Goal: Task Accomplishment & Management: Manage account settings

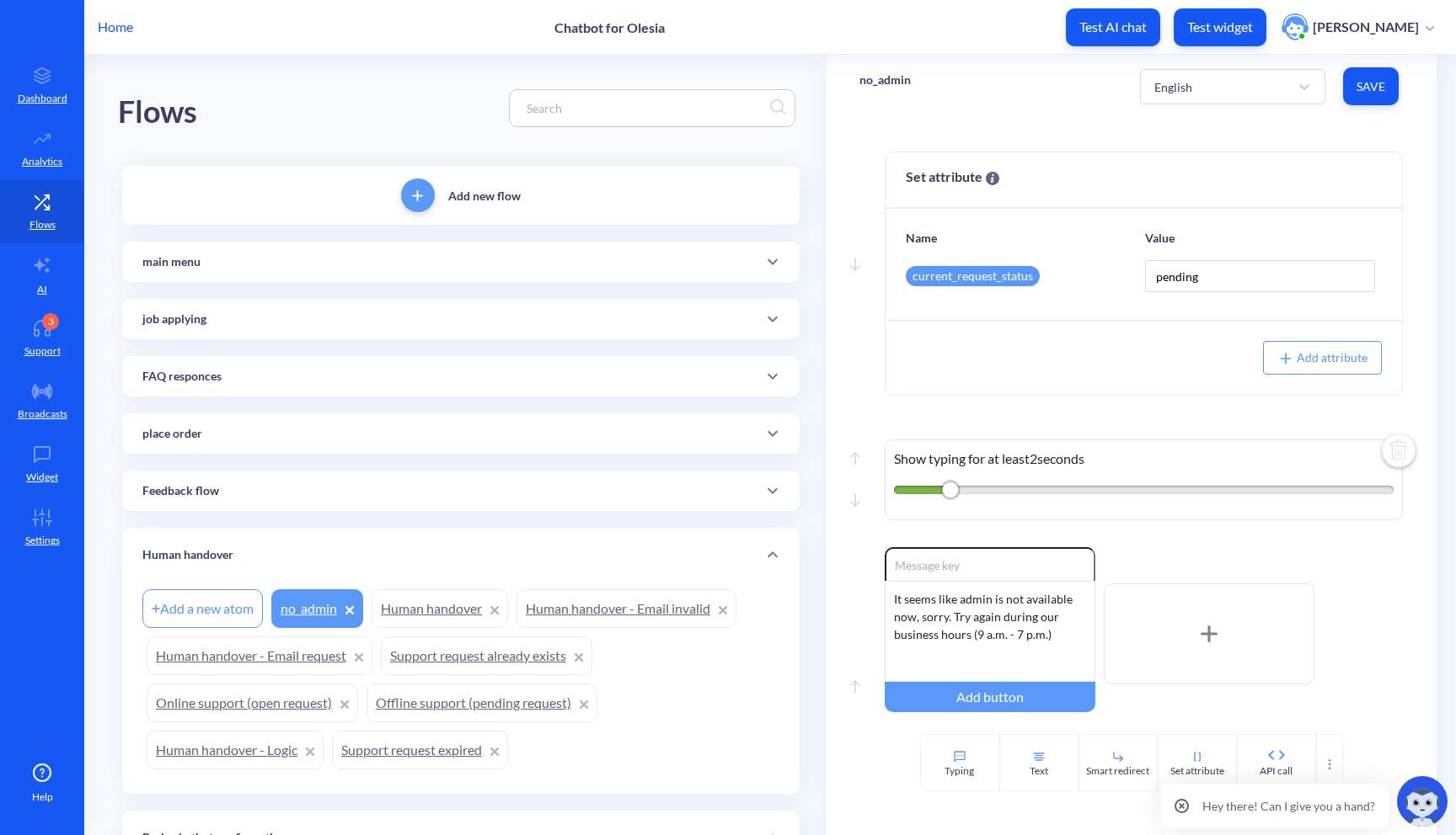
scroll to position [69, 0]
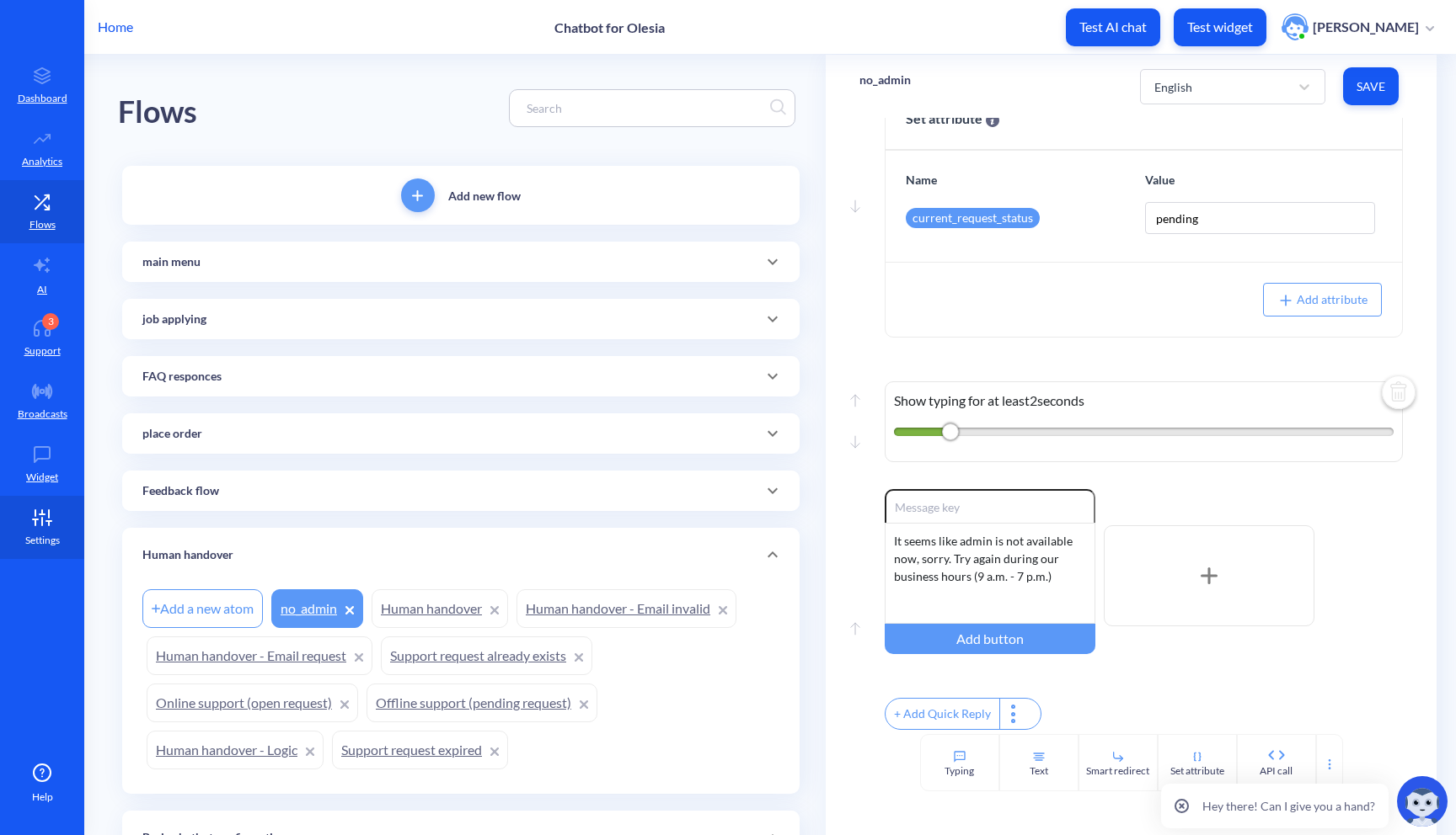
click at [57, 539] on p "Settings" at bounding box center [42, 541] width 35 height 16
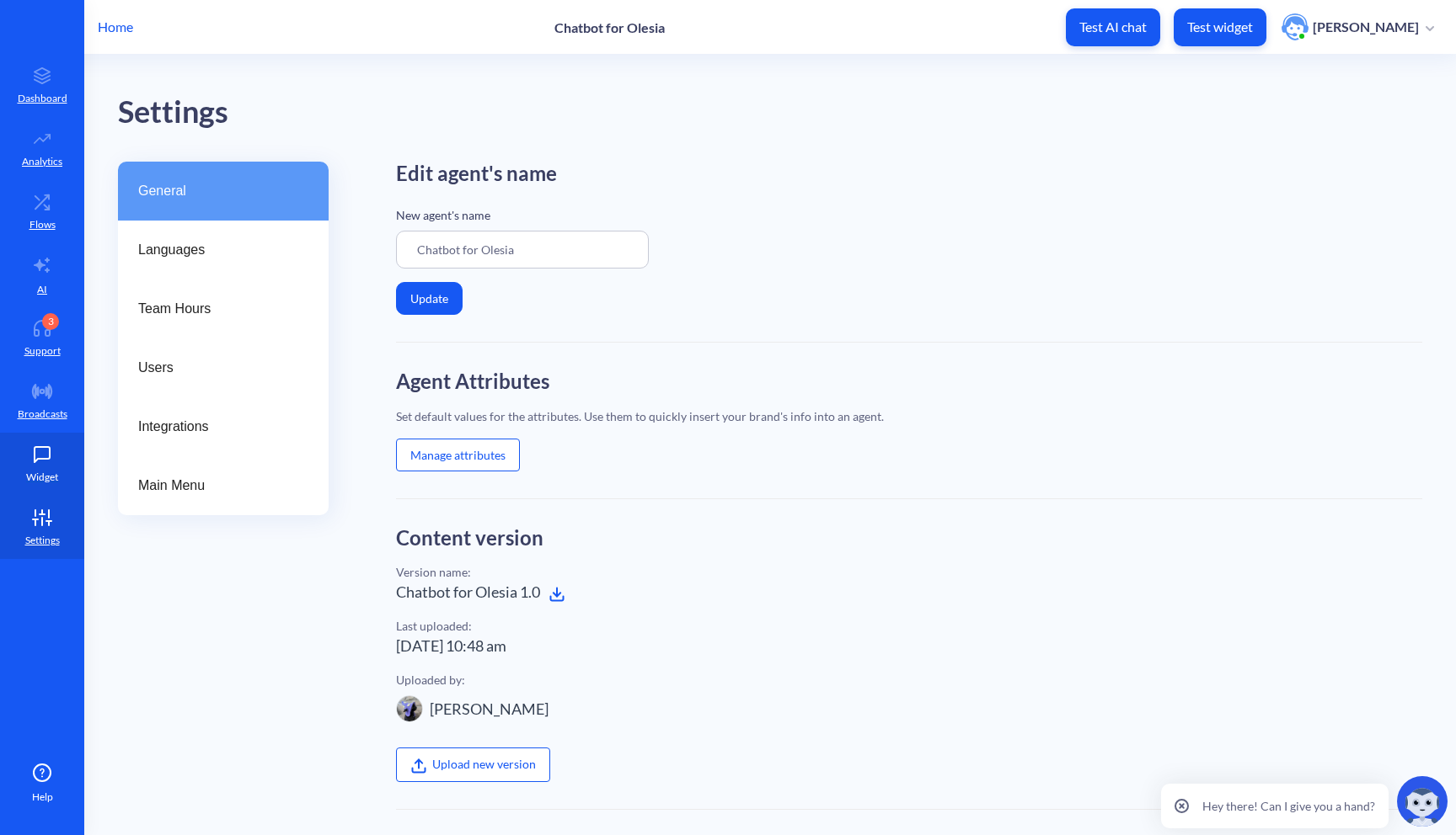
click at [43, 447] on icon at bounding box center [42, 455] width 16 height 16
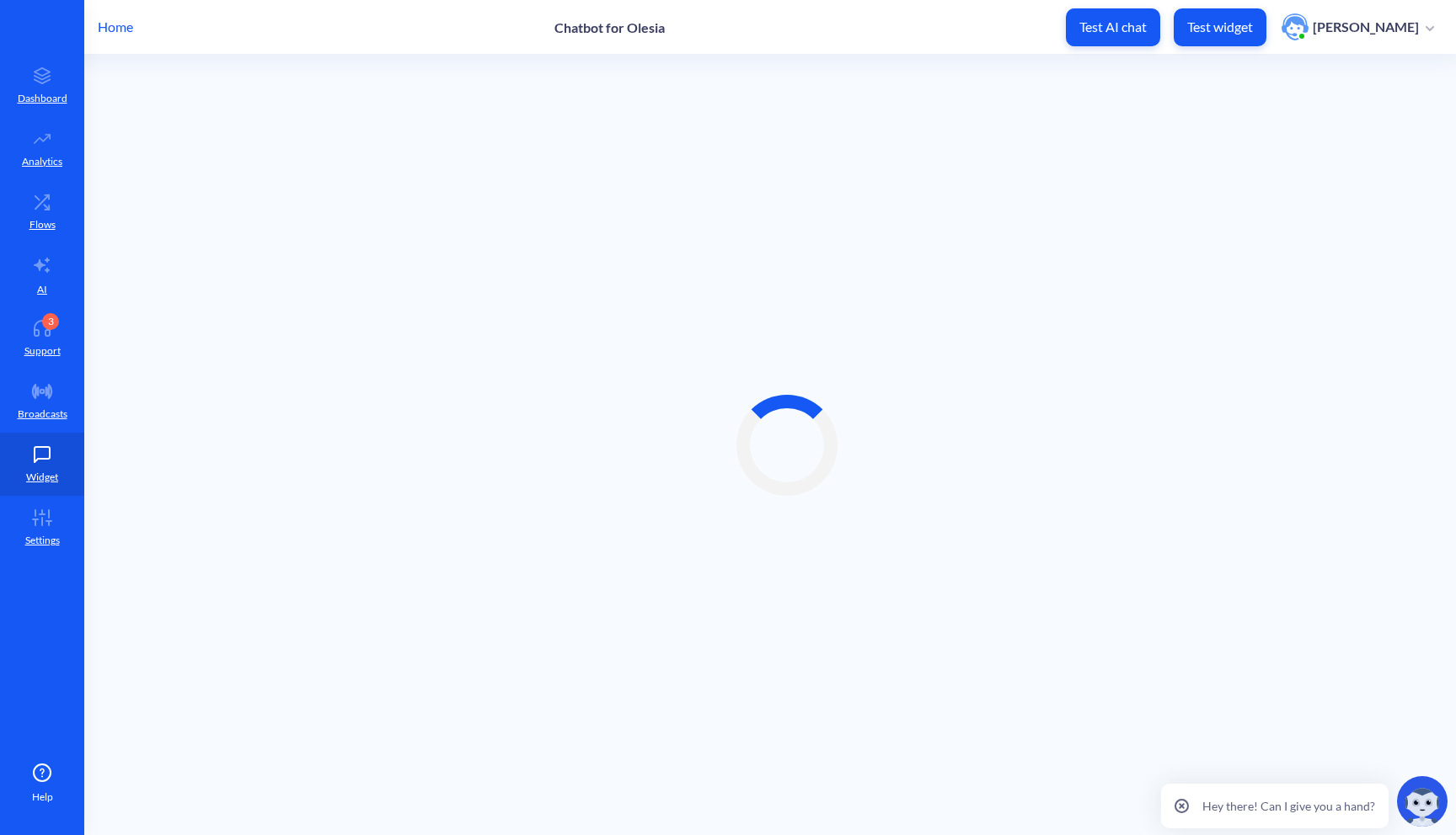
click at [1049, 258] on div at bounding box center [786, 444] width 1338 height 781
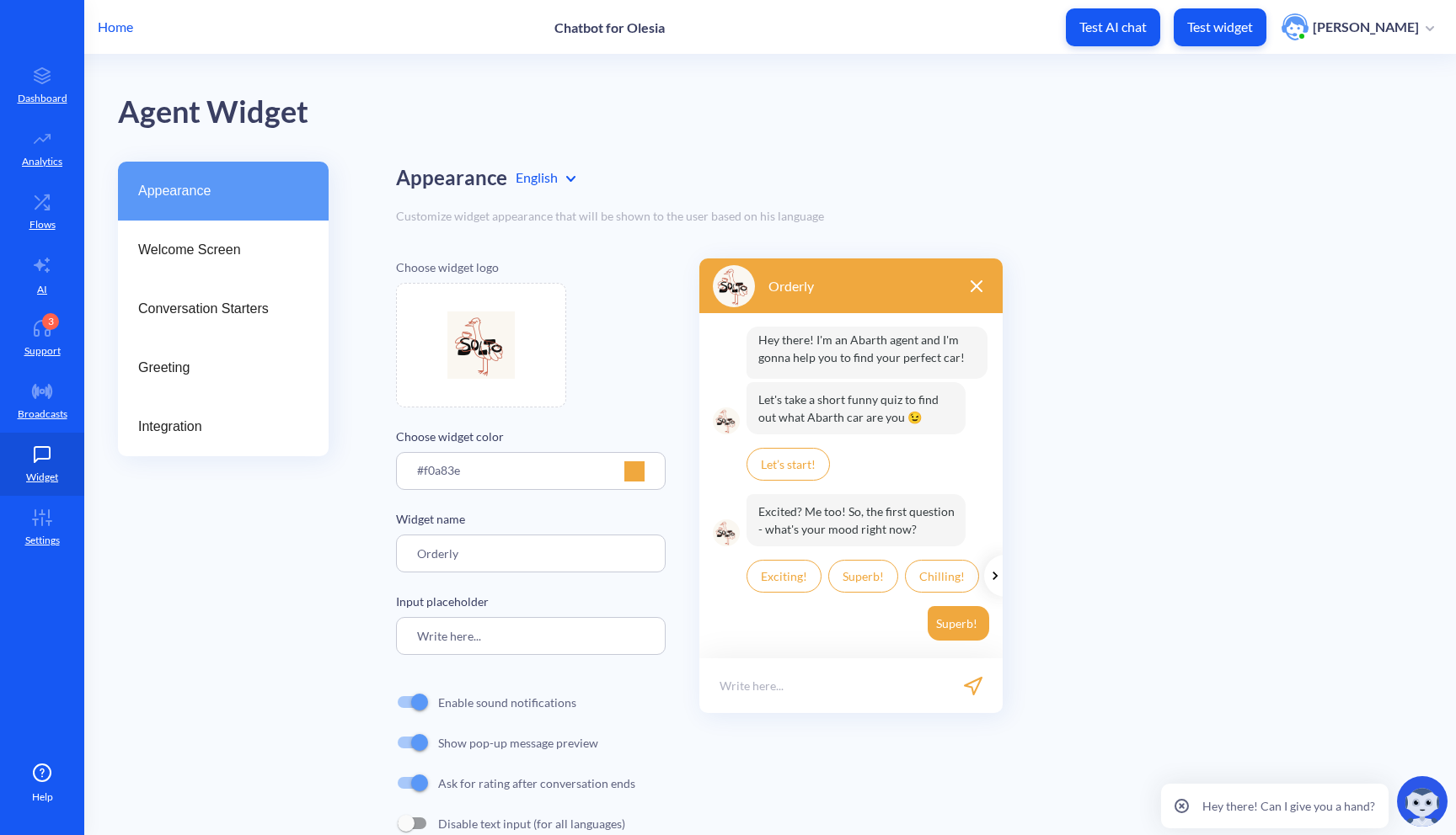
scroll to position [42, 0]
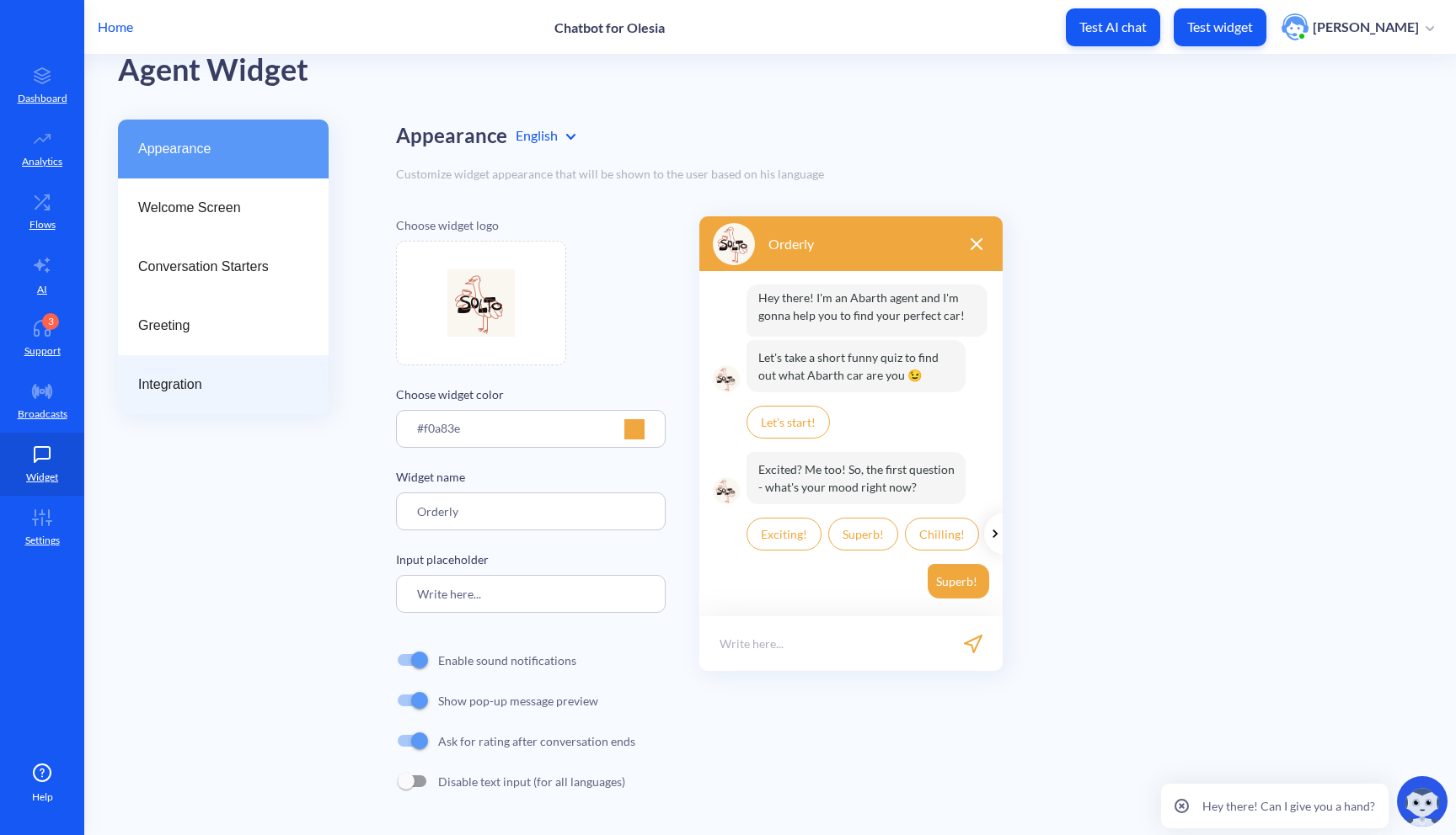
click at [278, 382] on span "Integration" at bounding box center [216, 385] width 156 height 20
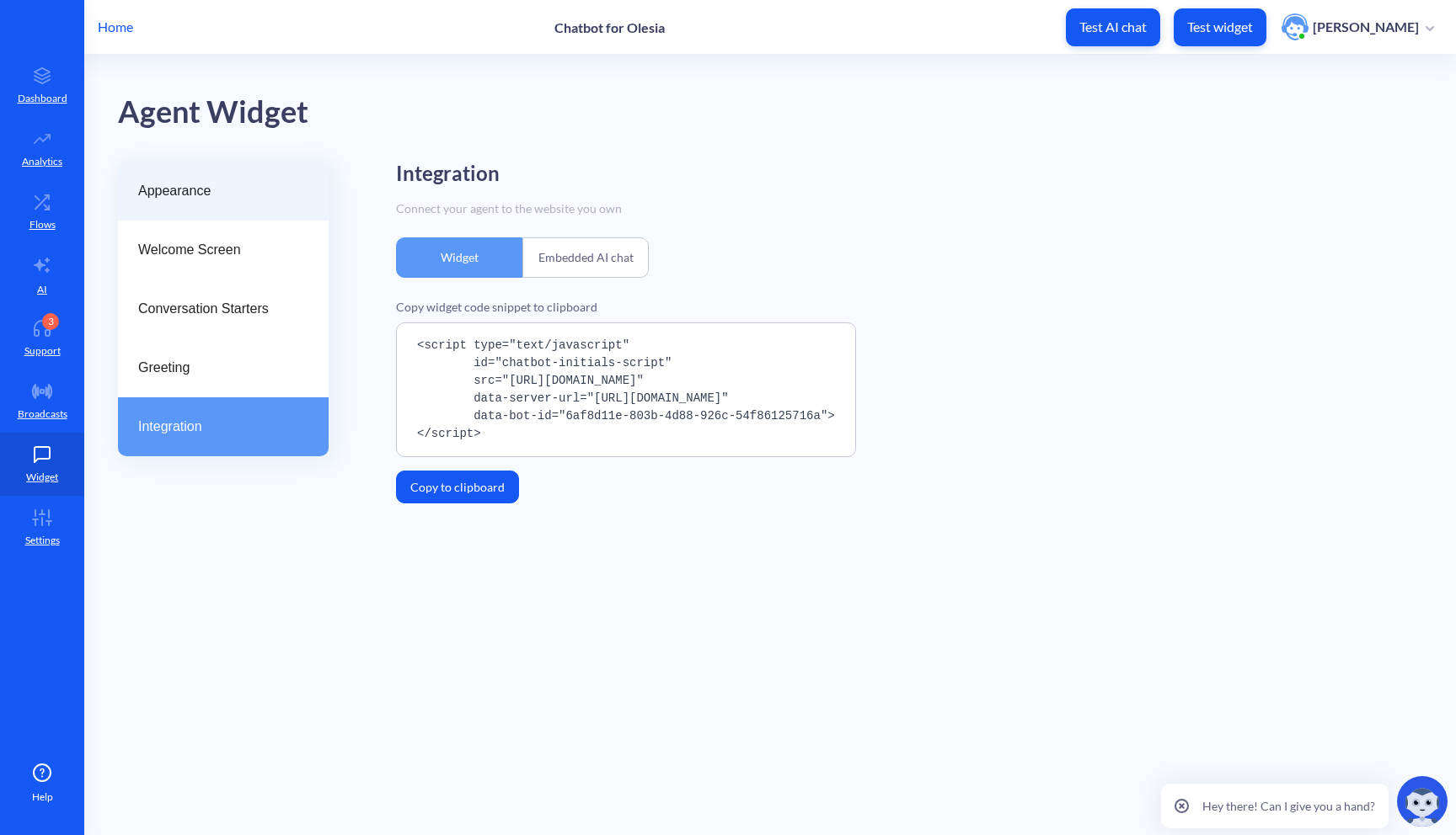
click at [272, 207] on div "Appearance" at bounding box center [223, 191] width 211 height 59
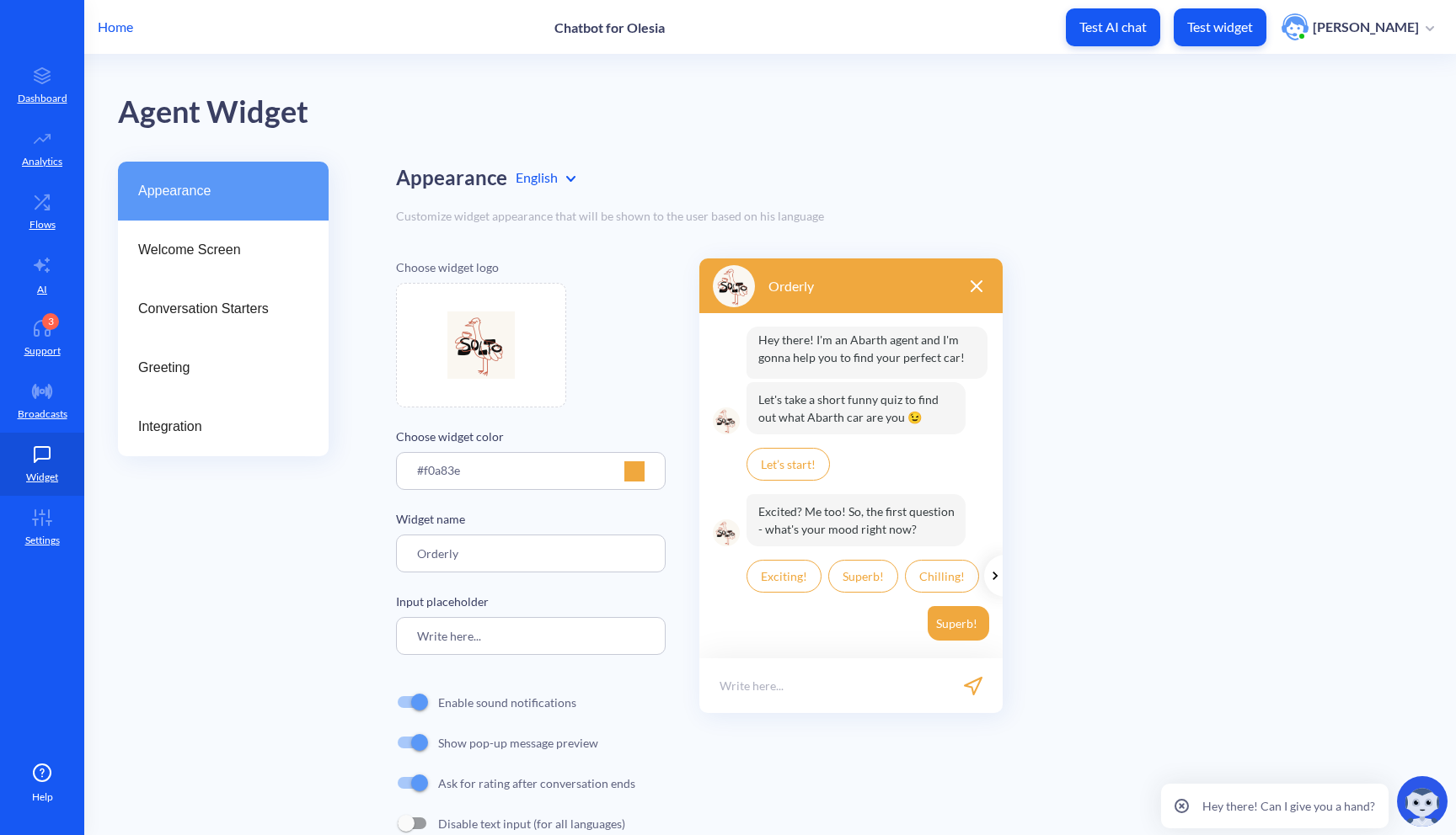
click at [454, 552] on input "Orderly" at bounding box center [531, 554] width 270 height 38
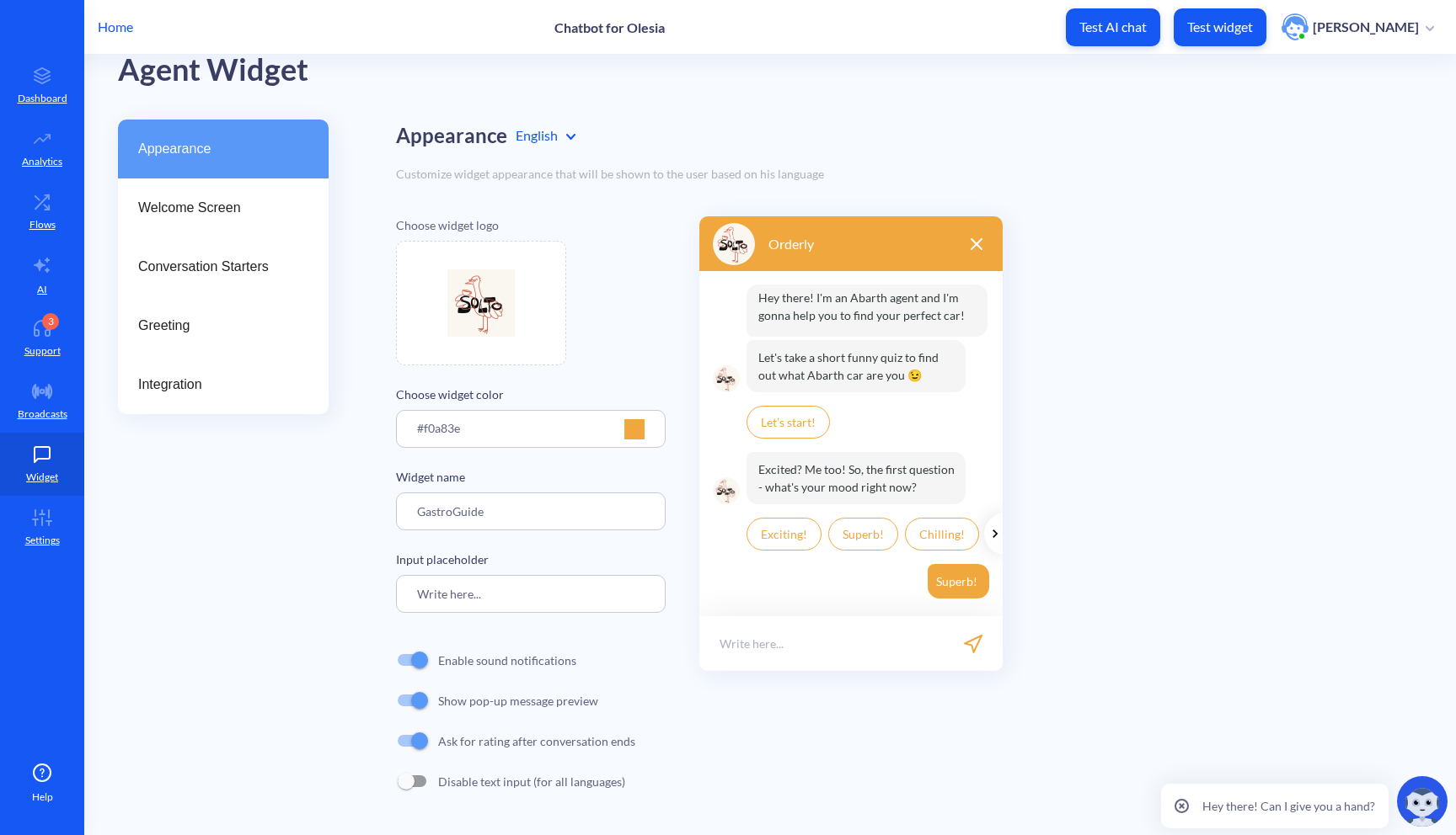
type input "GastroGuide"
click at [310, 723] on div "Appearance Welcome Screen Conversation Starters Greeting Integration" at bounding box center [223, 477] width 211 height 716
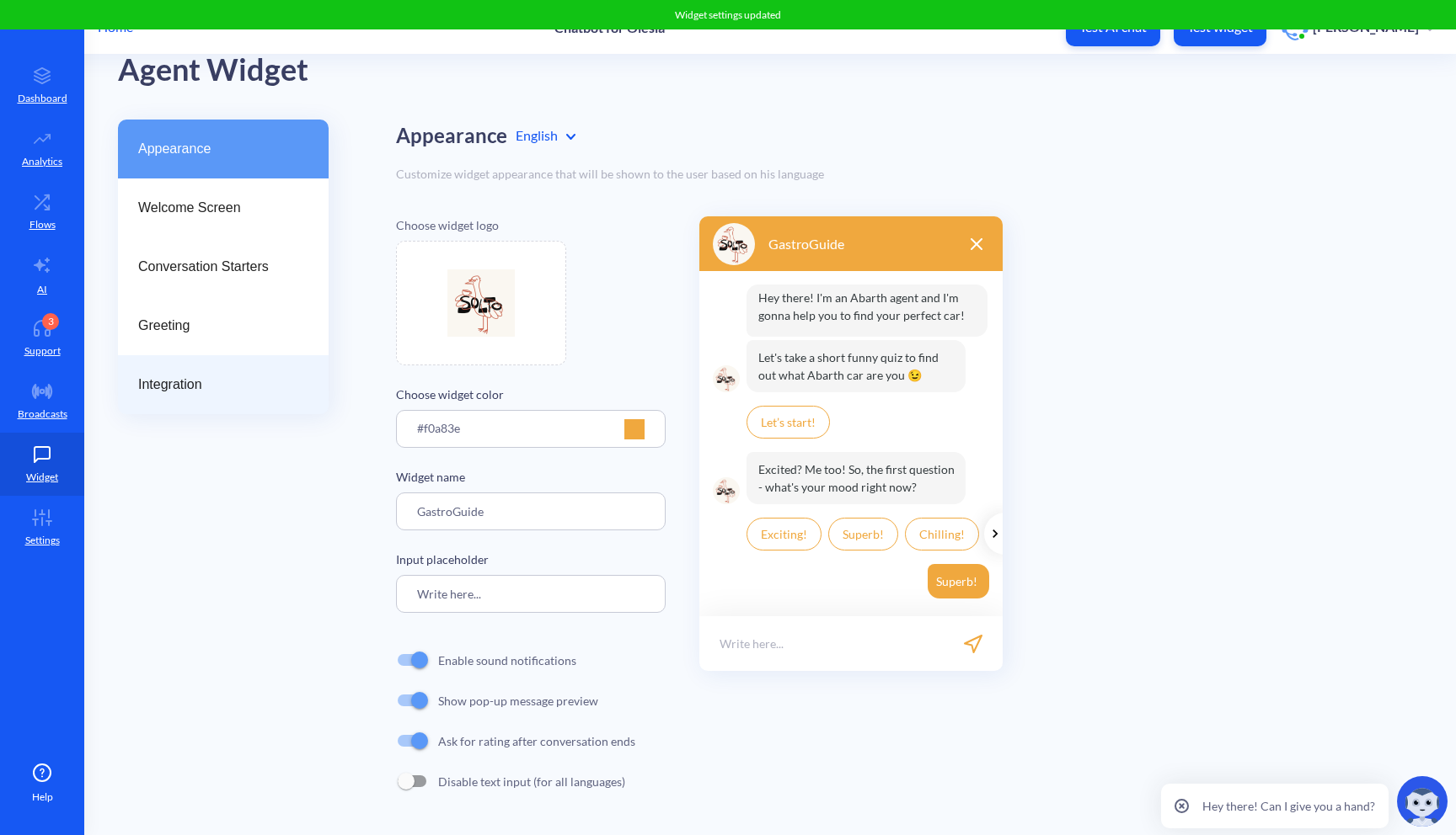
click at [246, 393] on span "Integration" at bounding box center [216, 385] width 156 height 20
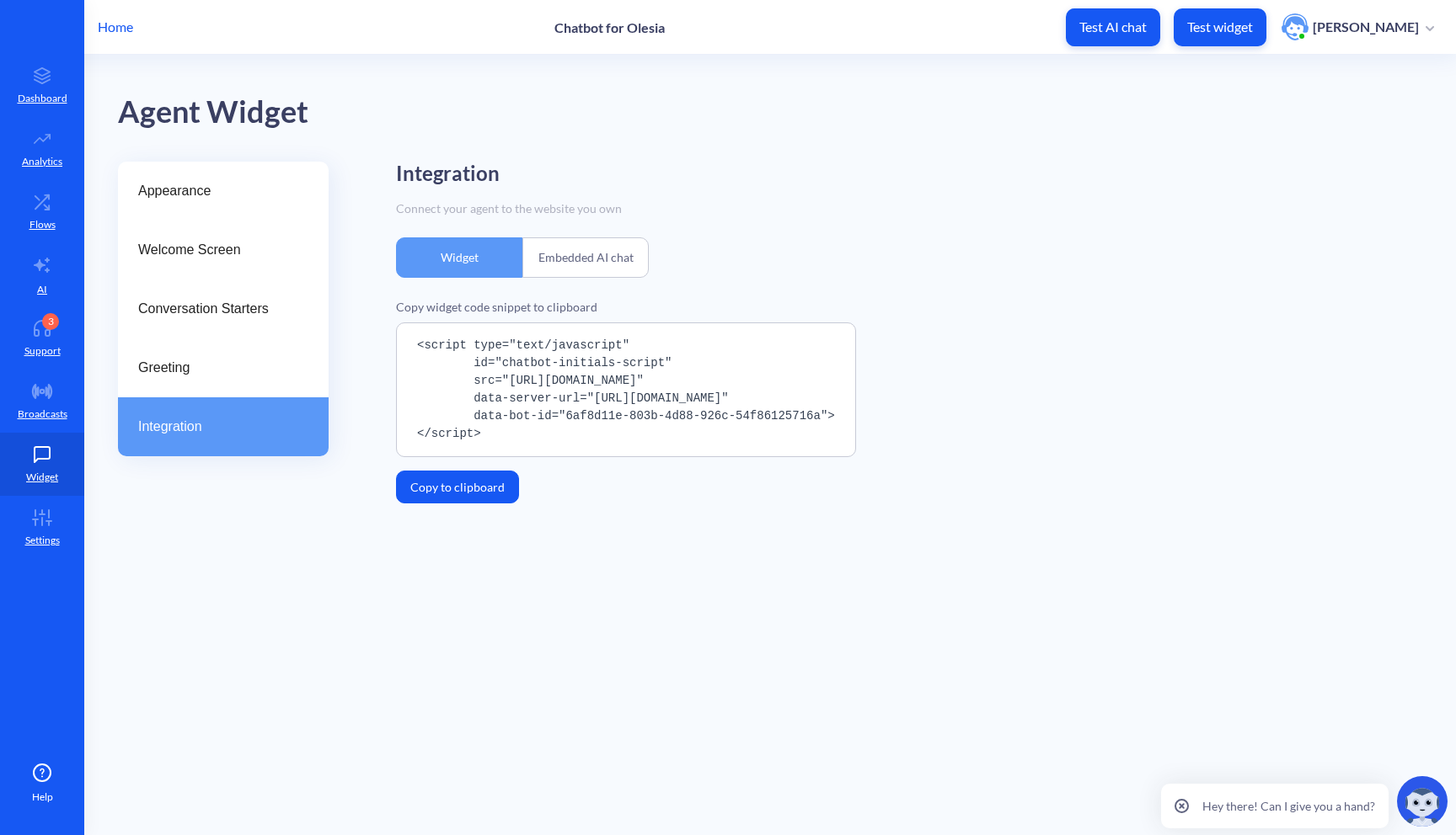
click at [476, 483] on button "Copy to clipboard" at bounding box center [457, 488] width 123 height 33
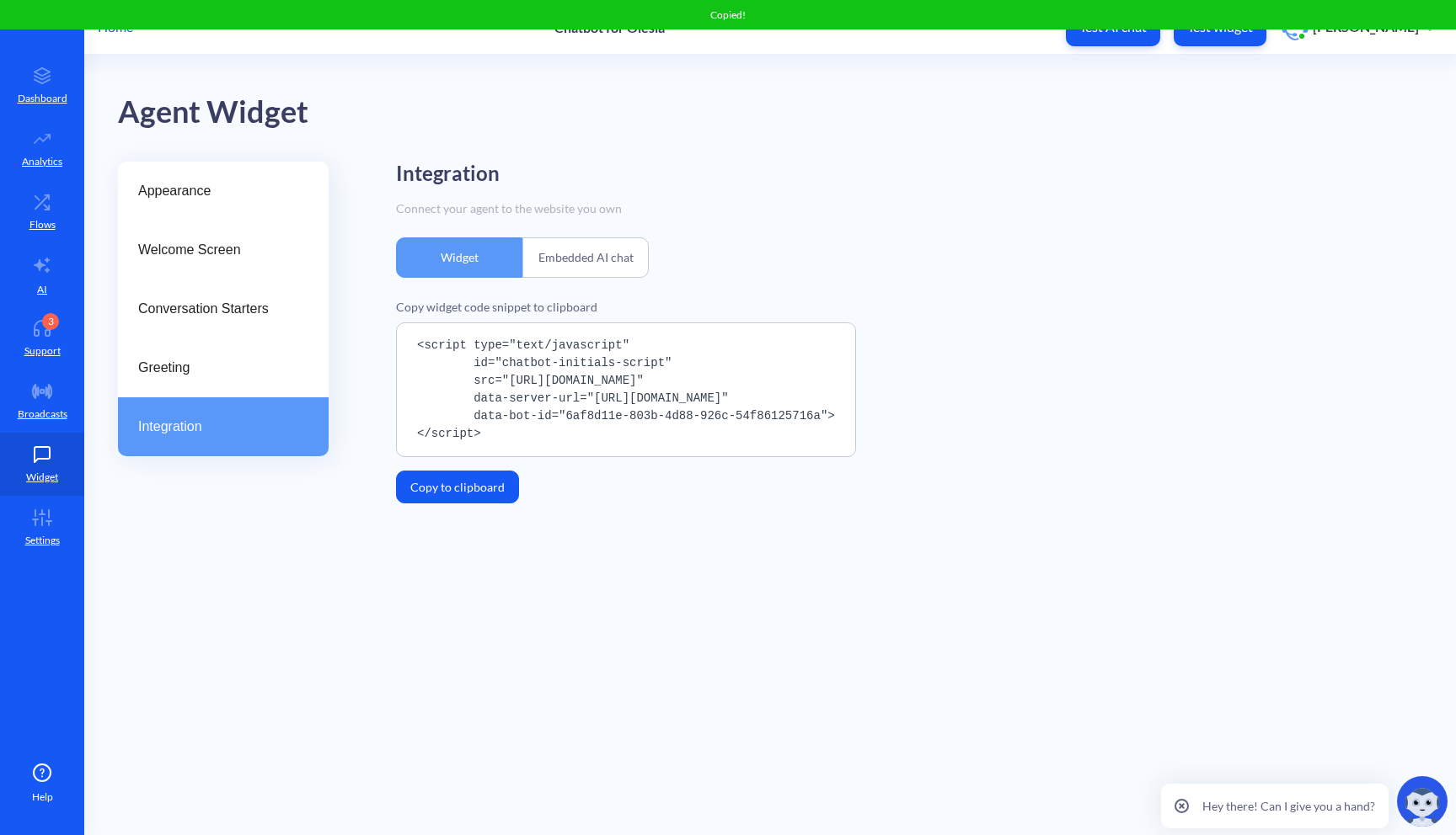
drag, startPoint x: 412, startPoint y: 346, endPoint x: 496, endPoint y: 436, distance: 123.1
click at [496, 436] on pre "<script type="text/javascript" id="chatbot-initials-script" src="[URL][DOMAIN_N…" at bounding box center [626, 390] width 460 height 135
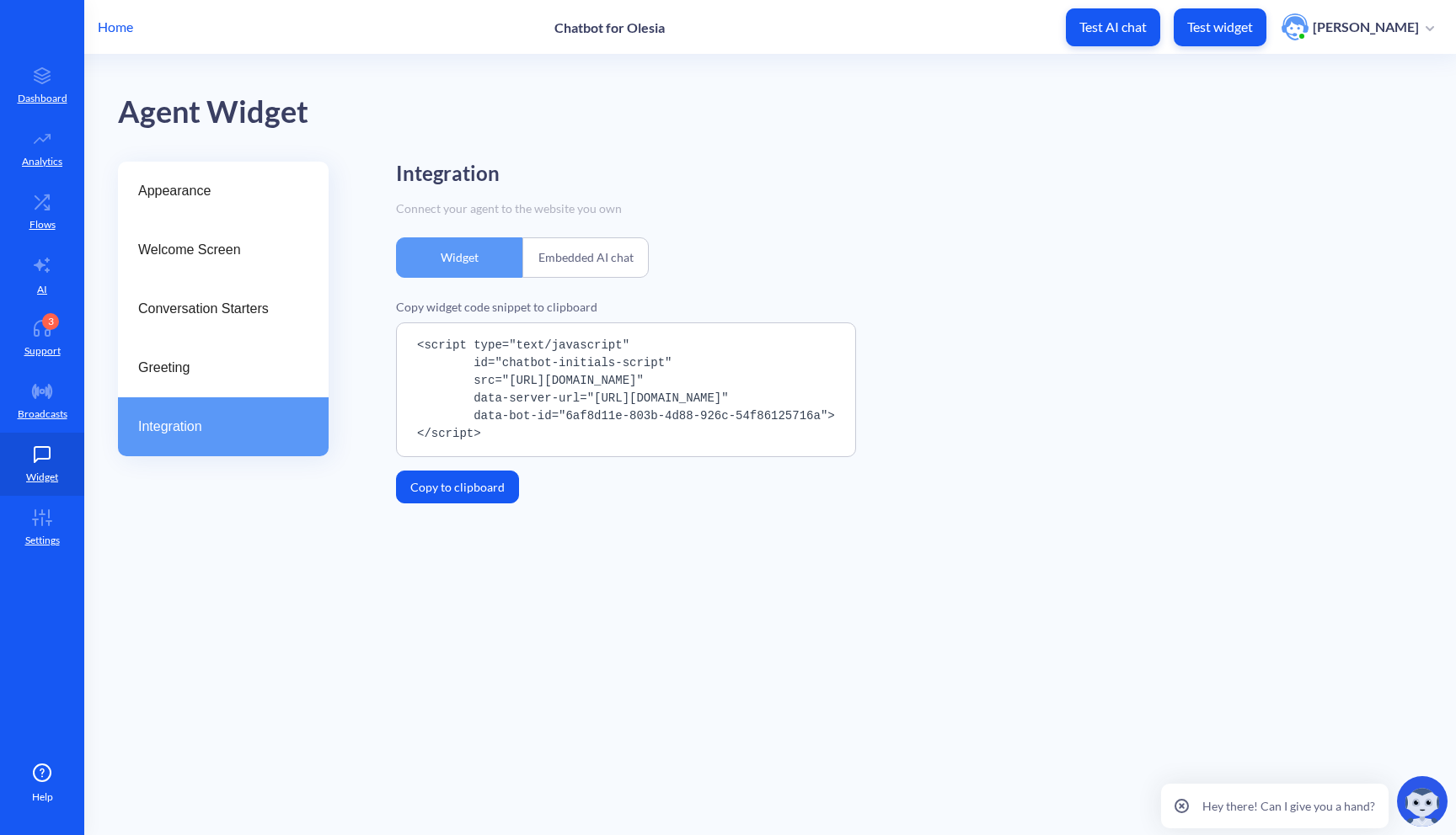
copy pre "<script type="text/javascript" id="chatbot-initials-script" src="[URL][DOMAIN_N…"
click at [54, 229] on p "Flows" at bounding box center [42, 225] width 26 height 16
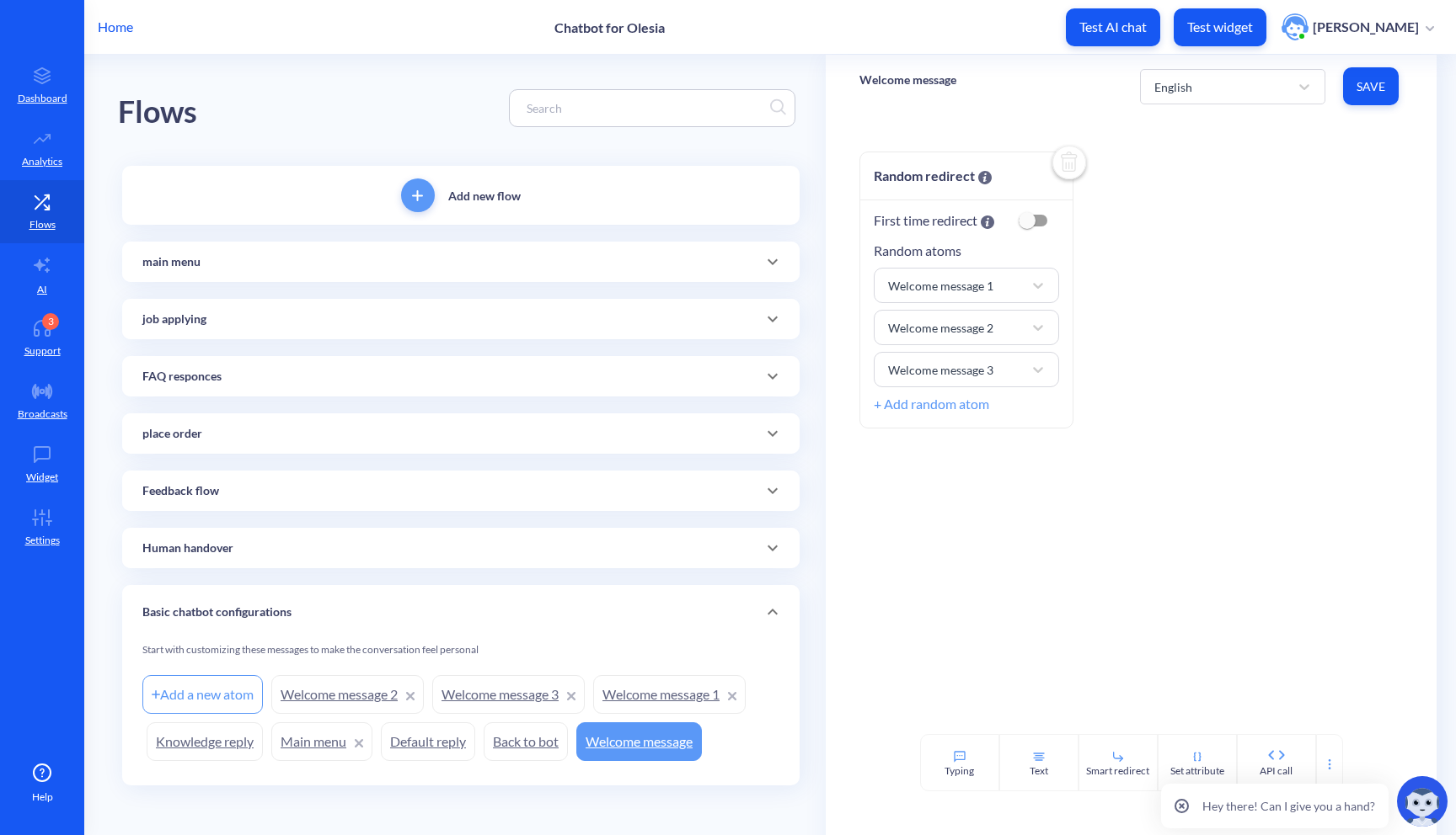
click at [763, 544] on icon at bounding box center [772, 548] width 20 height 20
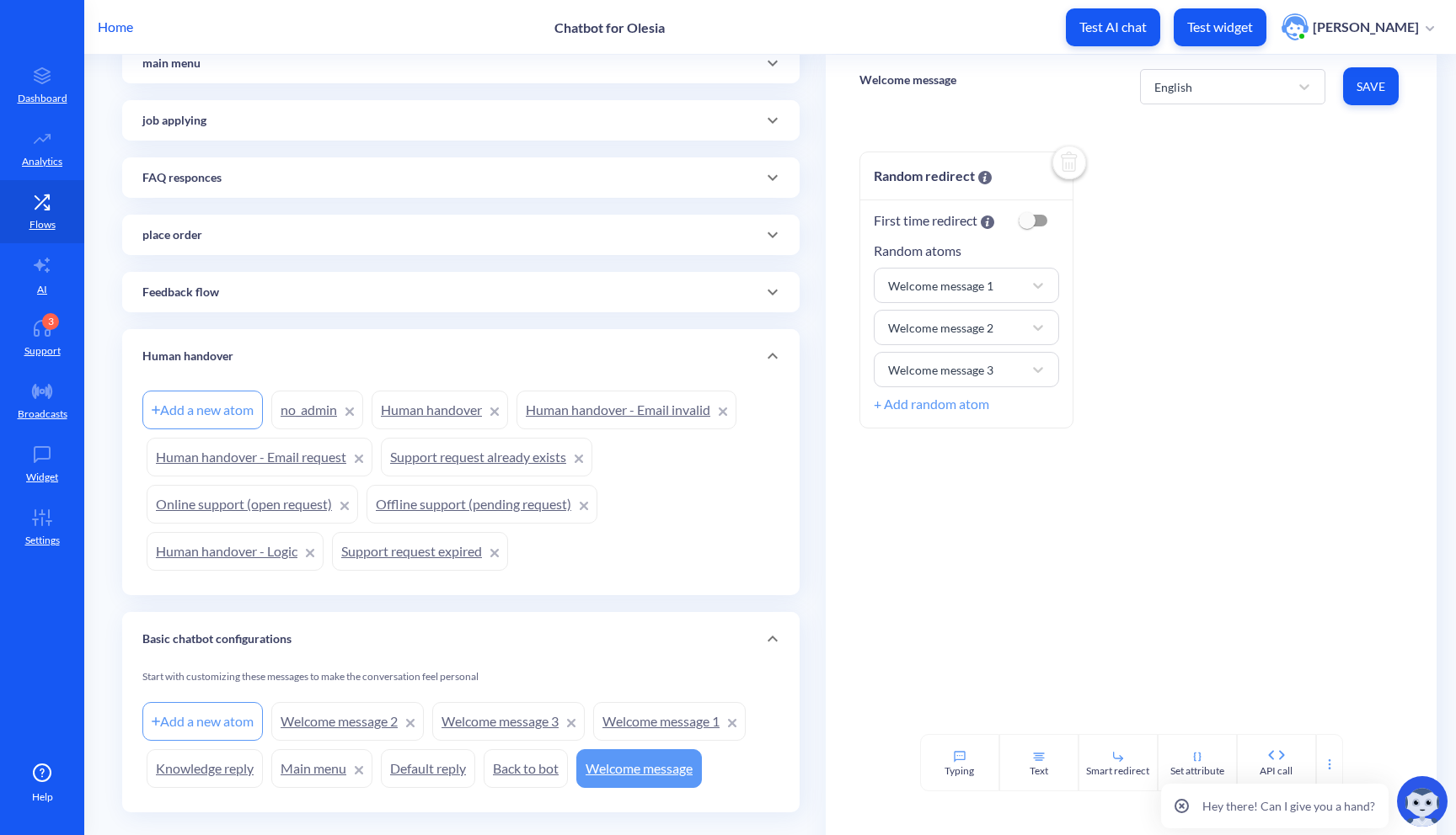
scroll to position [206, 0]
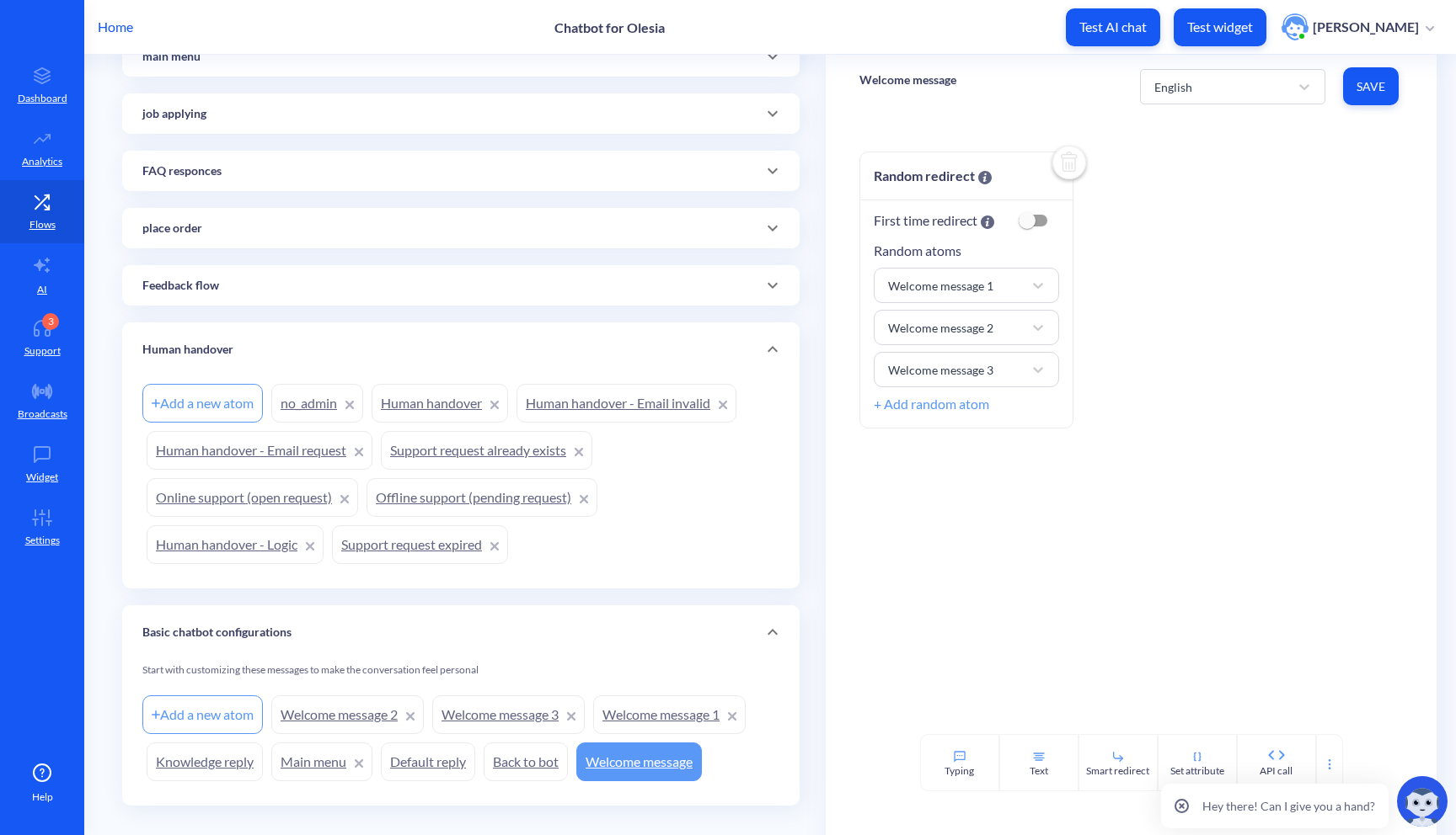
click at [457, 411] on link "Human handover" at bounding box center [440, 403] width 137 height 39
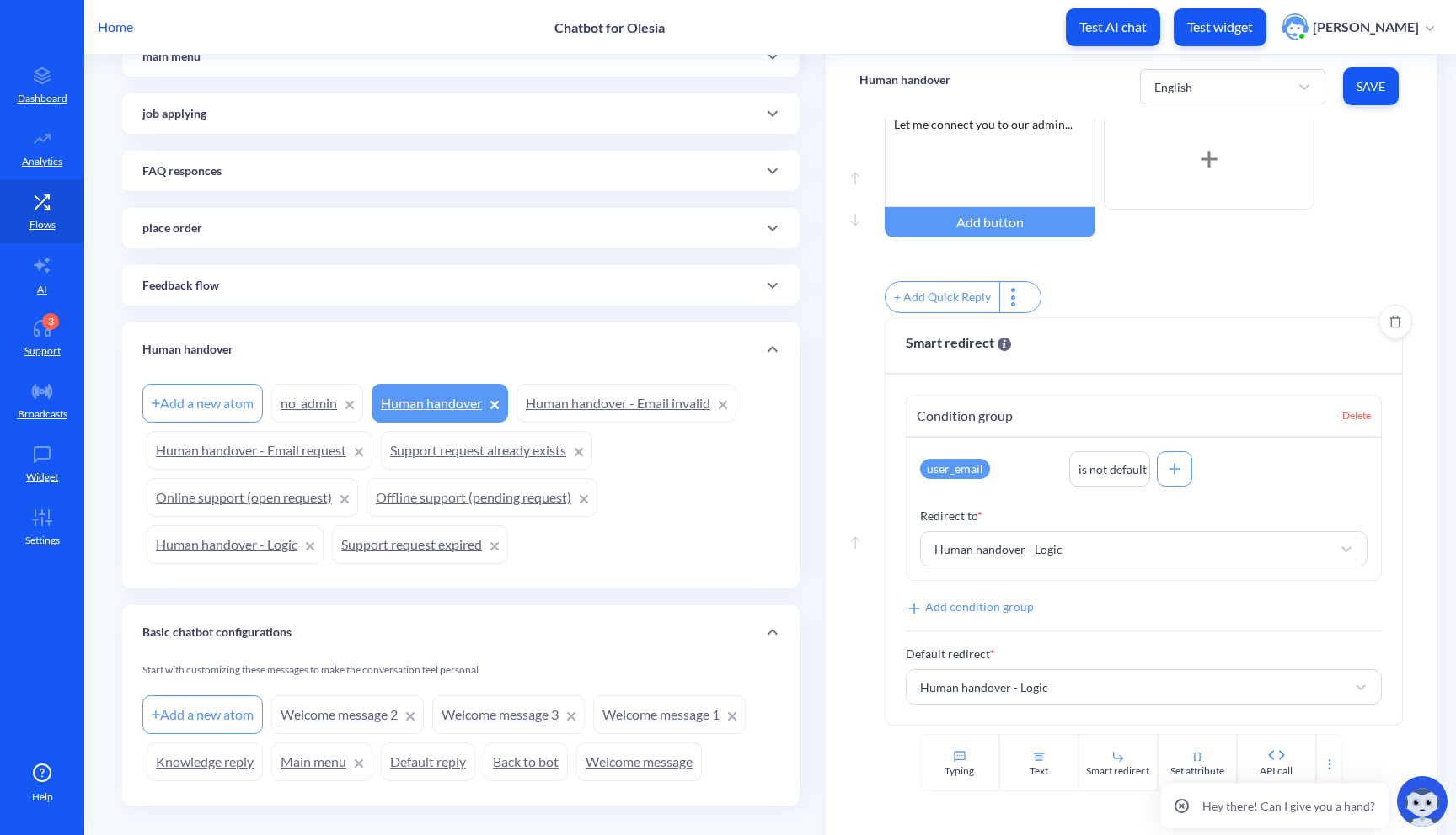
scroll to position [486, 0]
click at [532, 495] on link "Offline support (pending request)" at bounding box center [482, 497] width 231 height 39
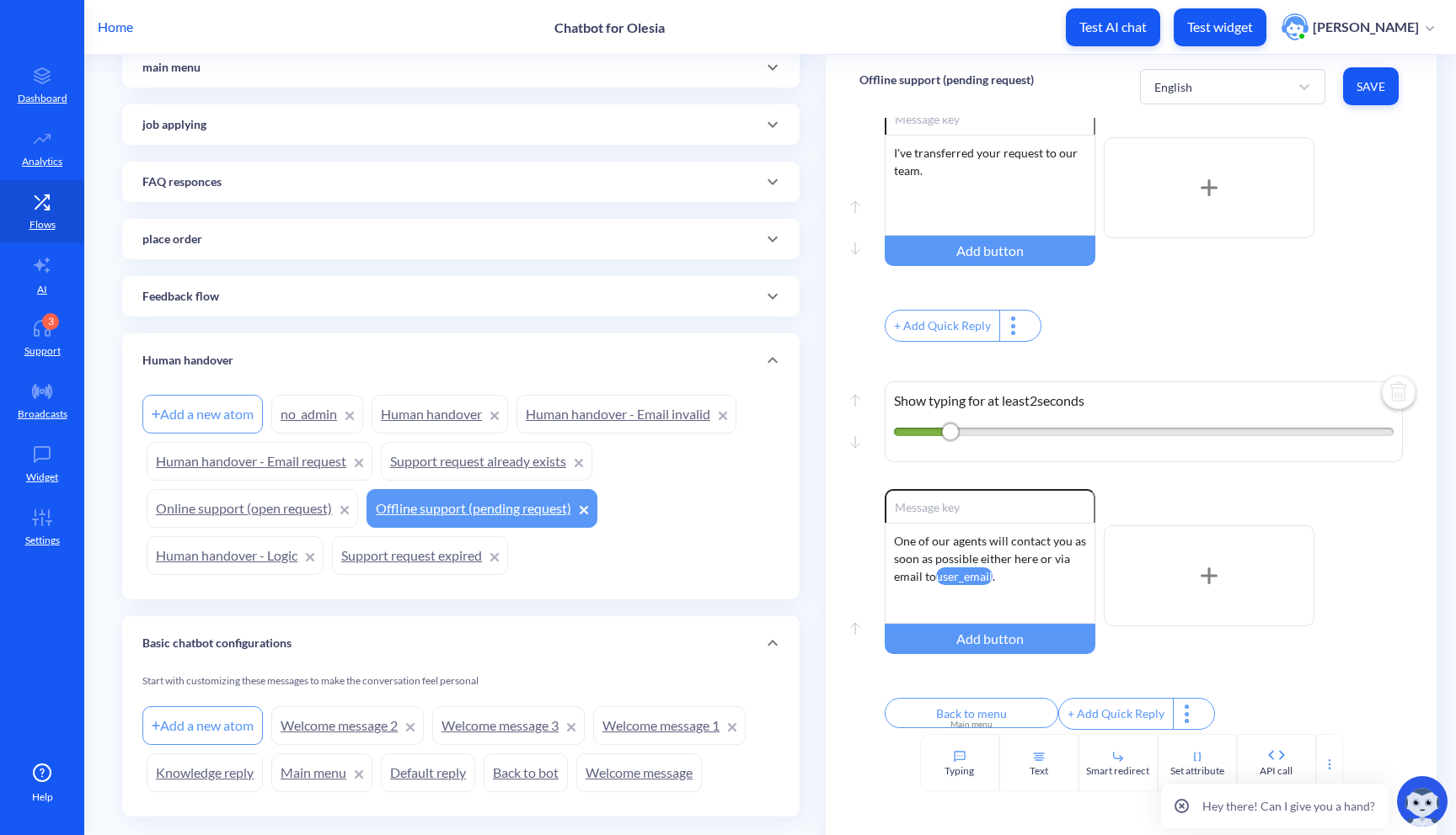
scroll to position [191, 0]
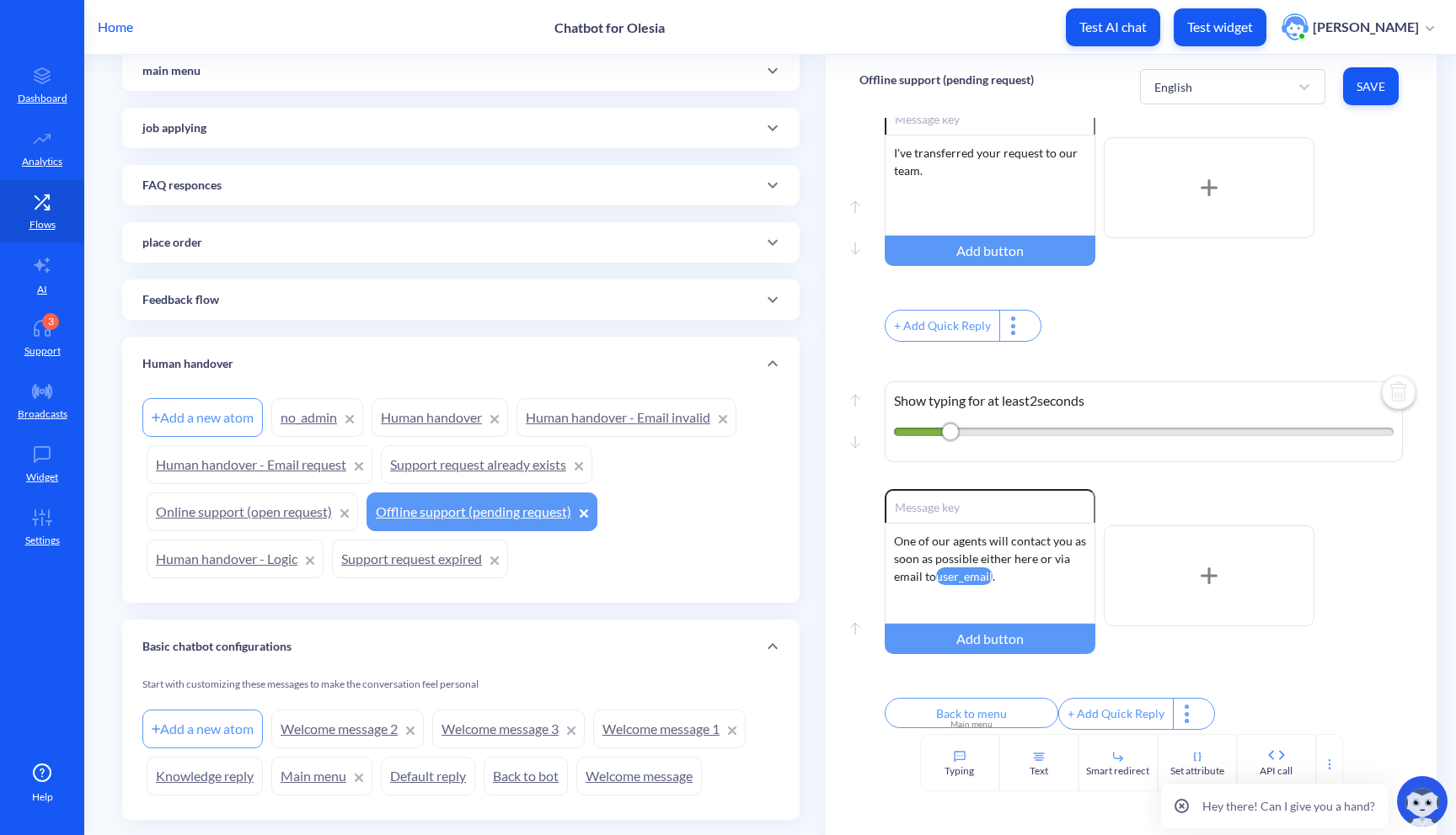
click at [357, 463] on icon at bounding box center [359, 467] width 7 height 7
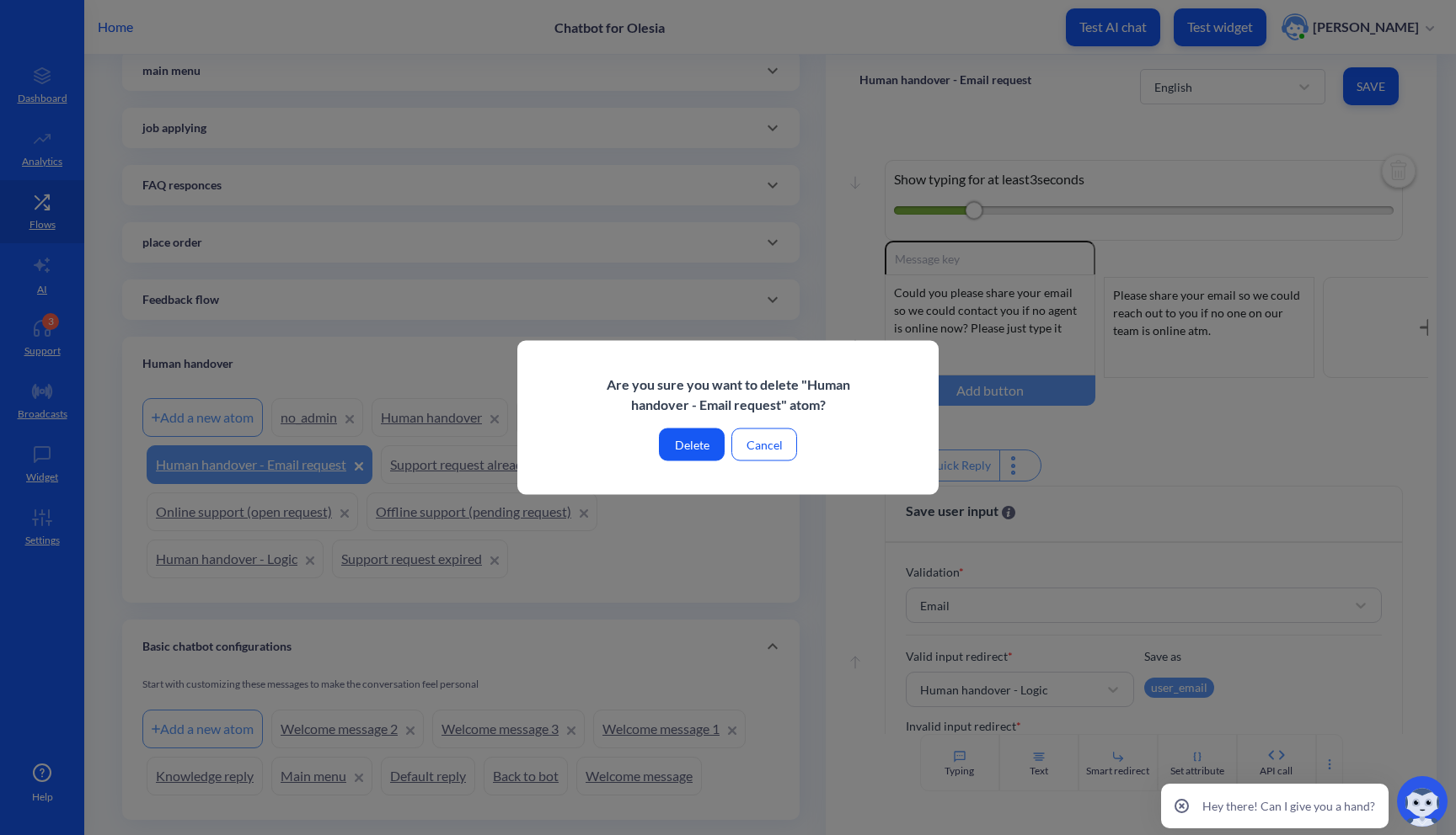
click at [700, 443] on button "Delete" at bounding box center [692, 445] width 66 height 33
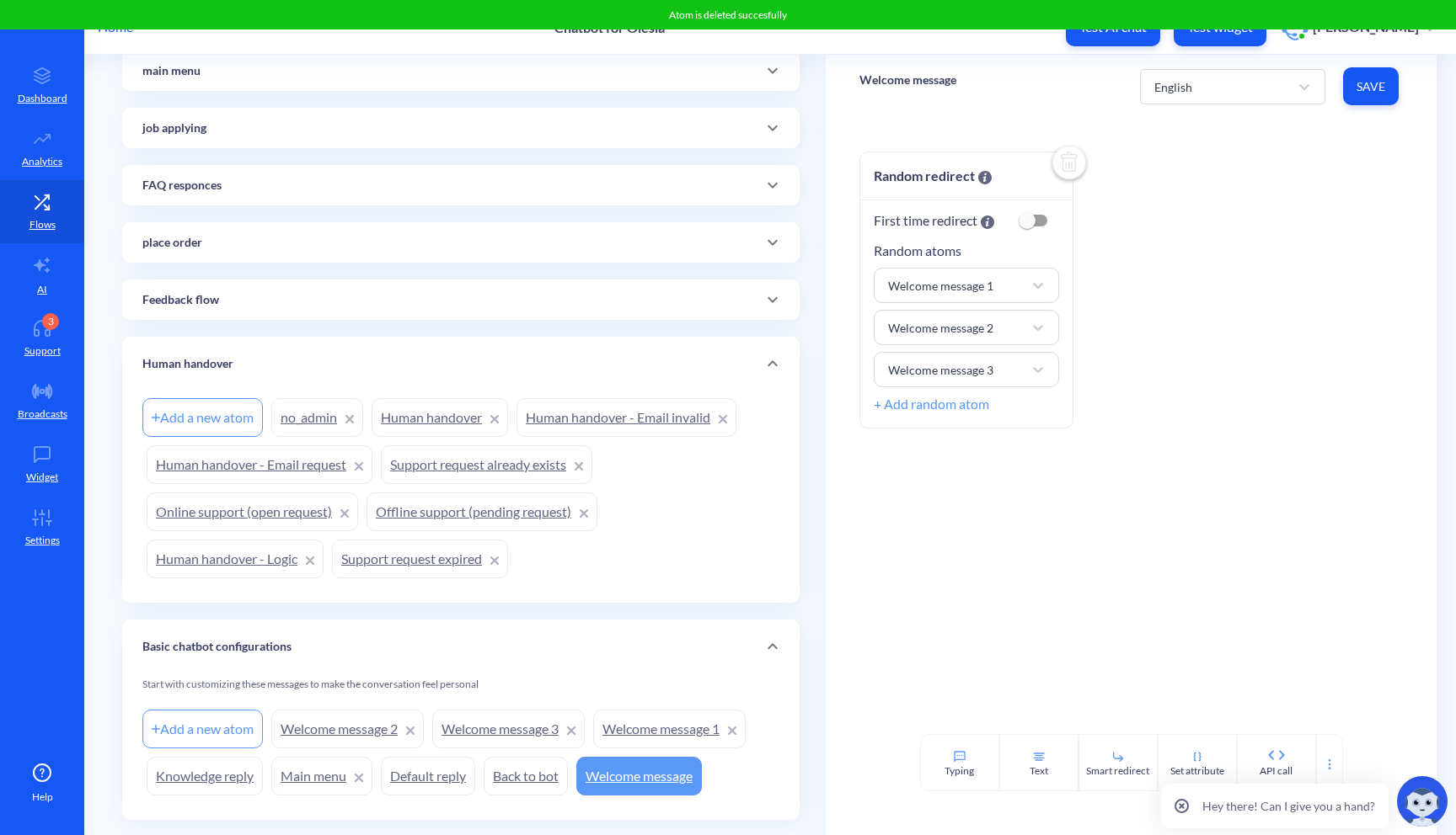
scroll to position [183, 0]
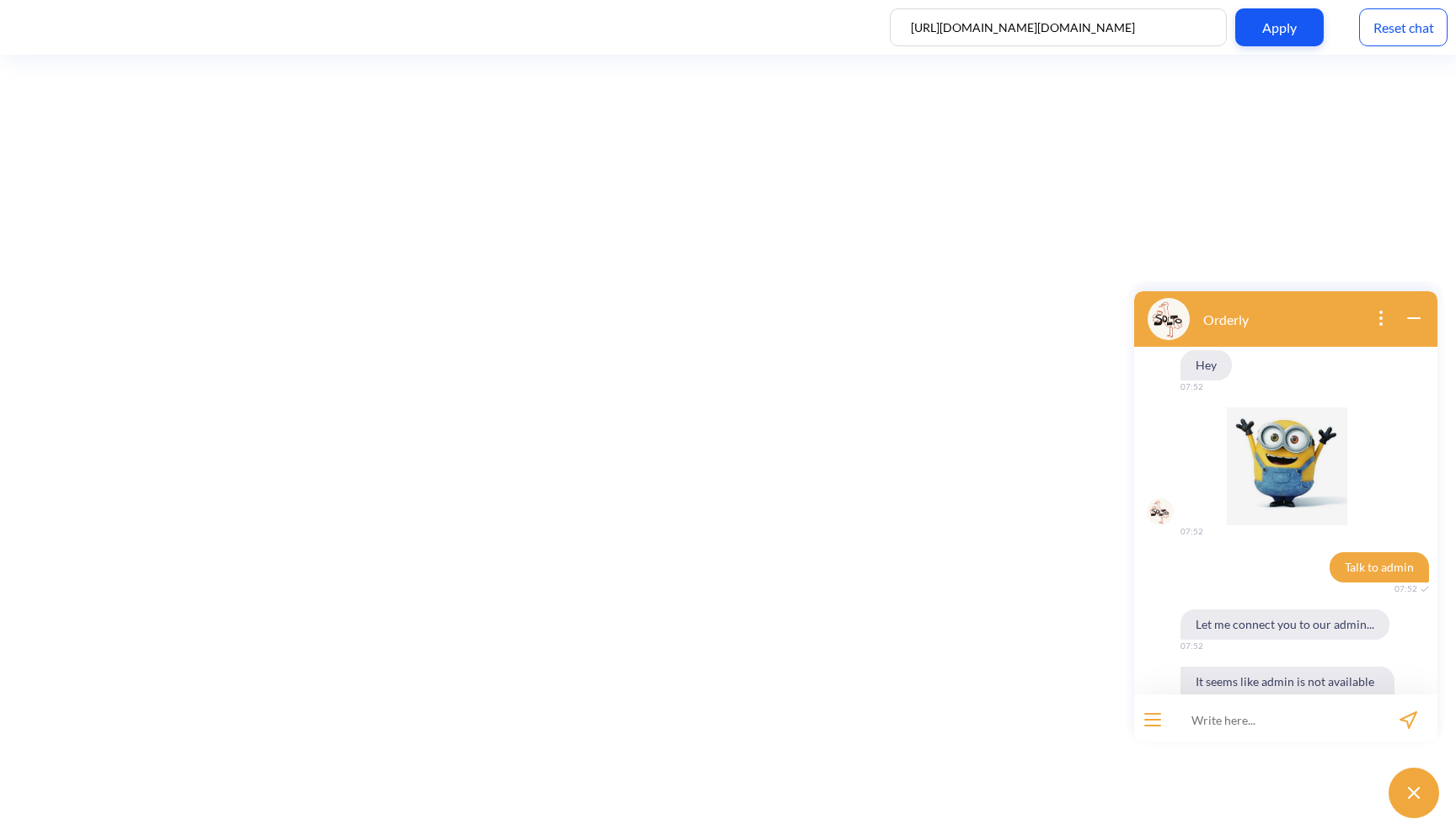
scroll to position [68, 0]
